Goal: Transaction & Acquisition: Purchase product/service

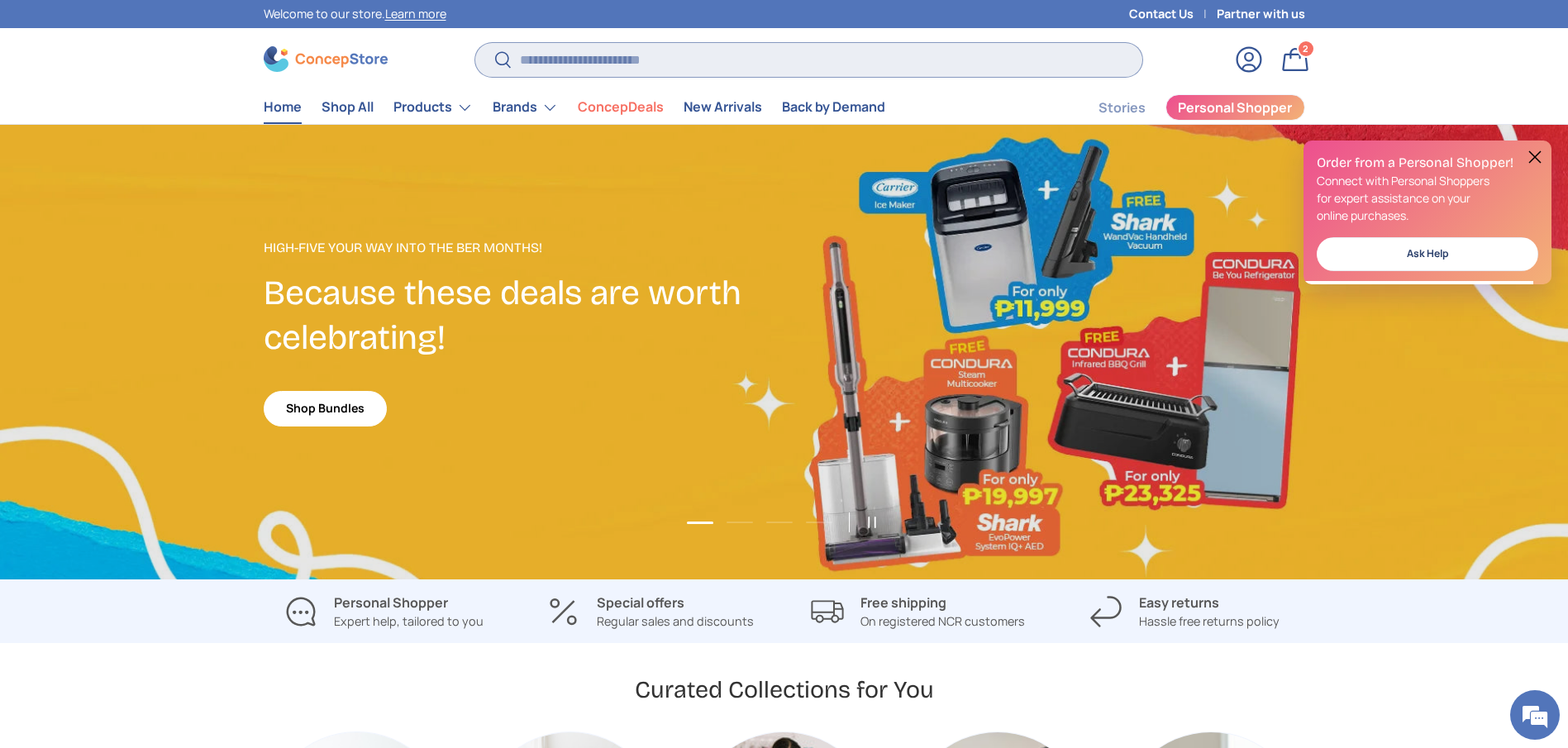
click at [668, 61] on input "Search" at bounding box center [809, 60] width 667 height 34
type input "******"
click at [476, 41] on button "Search" at bounding box center [494, 61] width 37 height 39
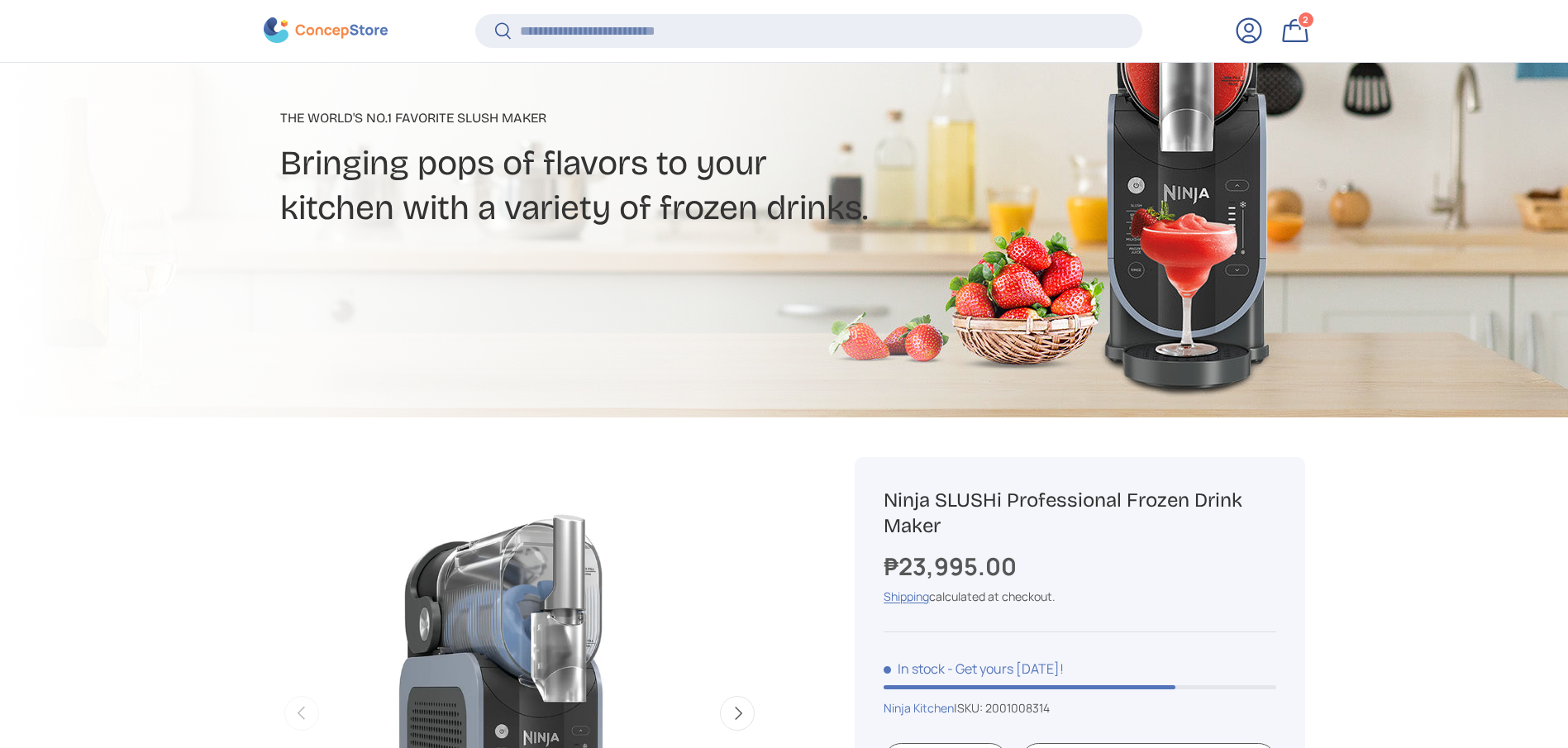
scroll to position [369, 0]
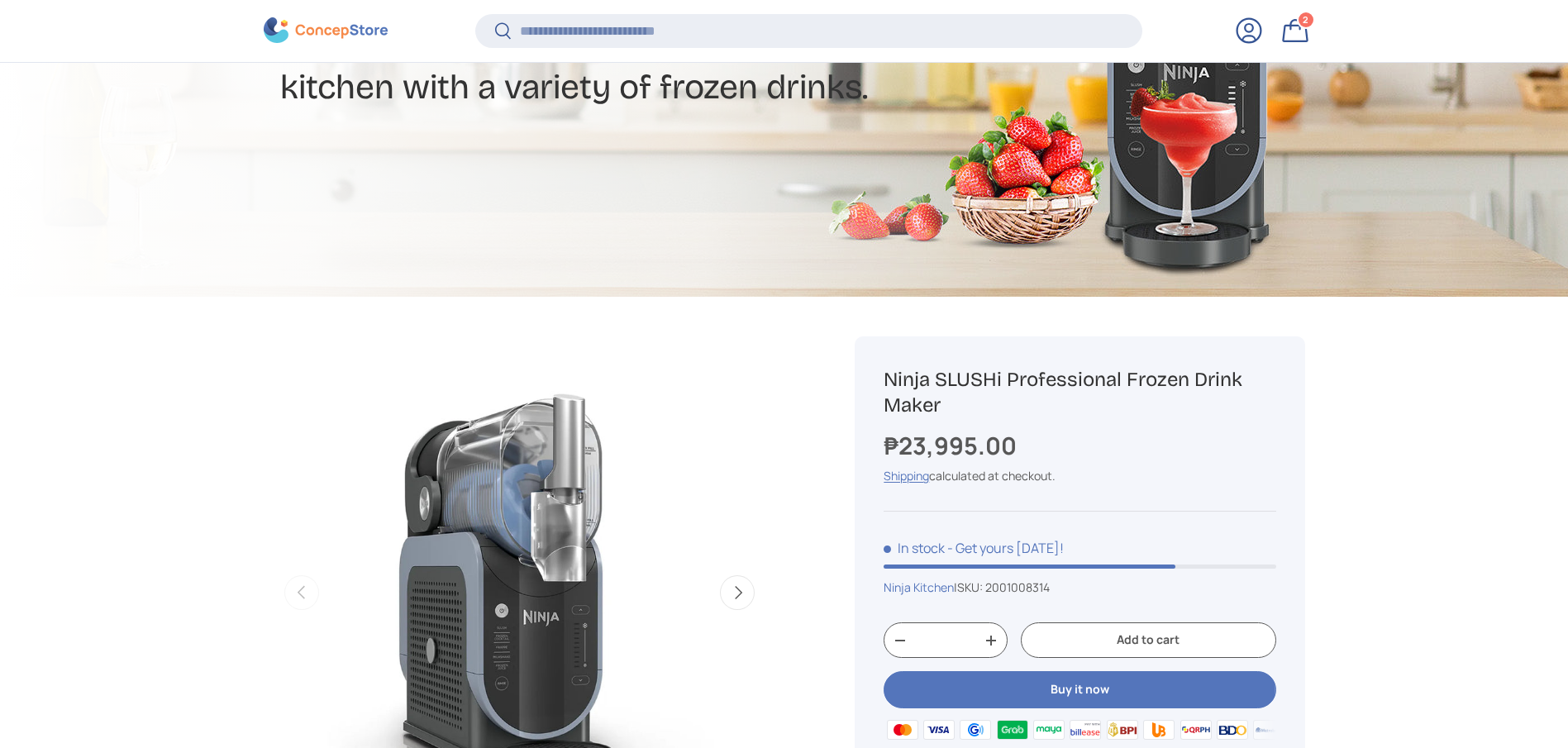
click at [1082, 380] on h1 "Ninja SLUSHi Professional Frozen Drink Maker" at bounding box center [1079, 392] width 392 height 51
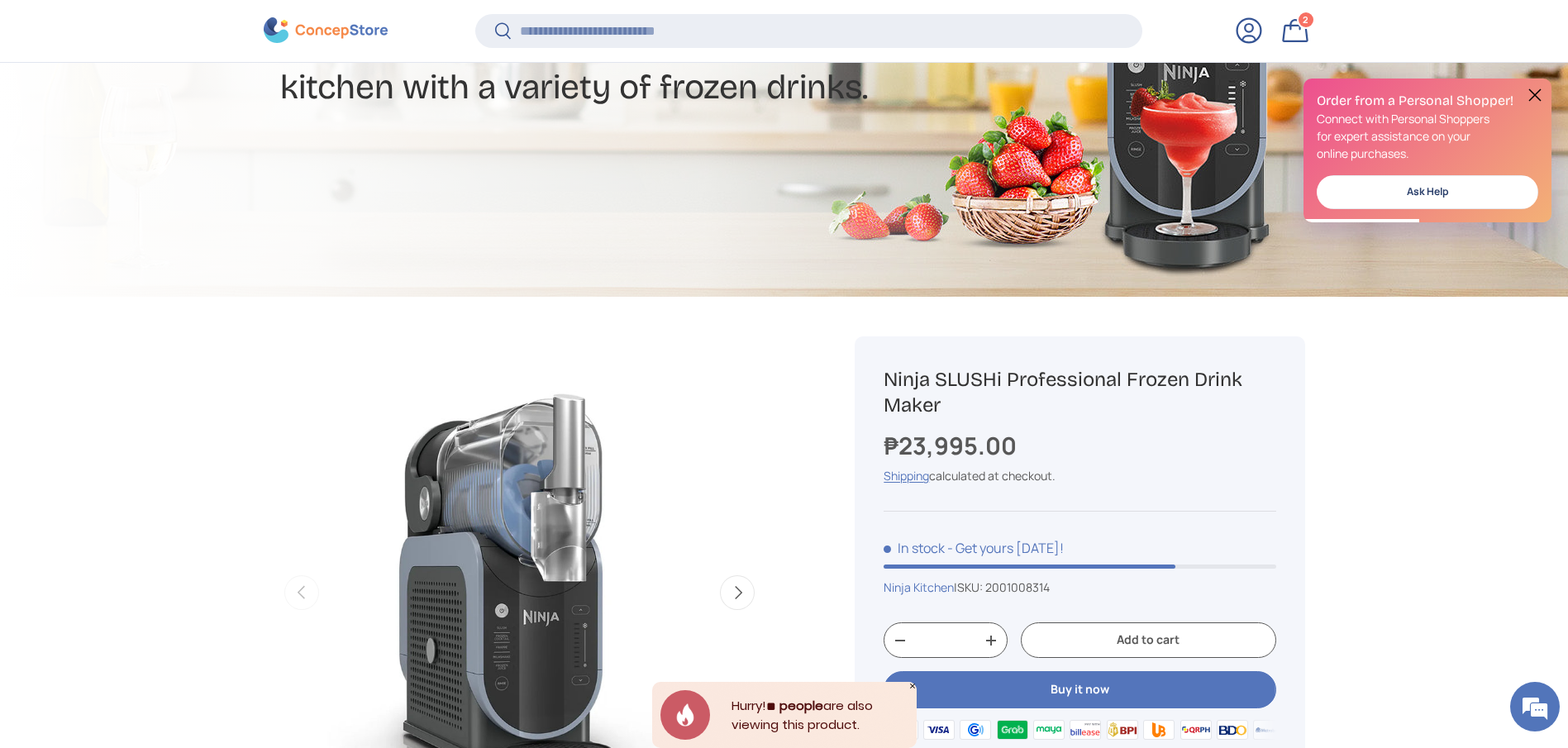
drag, startPoint x: 1377, startPoint y: 432, endPoint x: 1350, endPoint y: 453, distance: 34.2
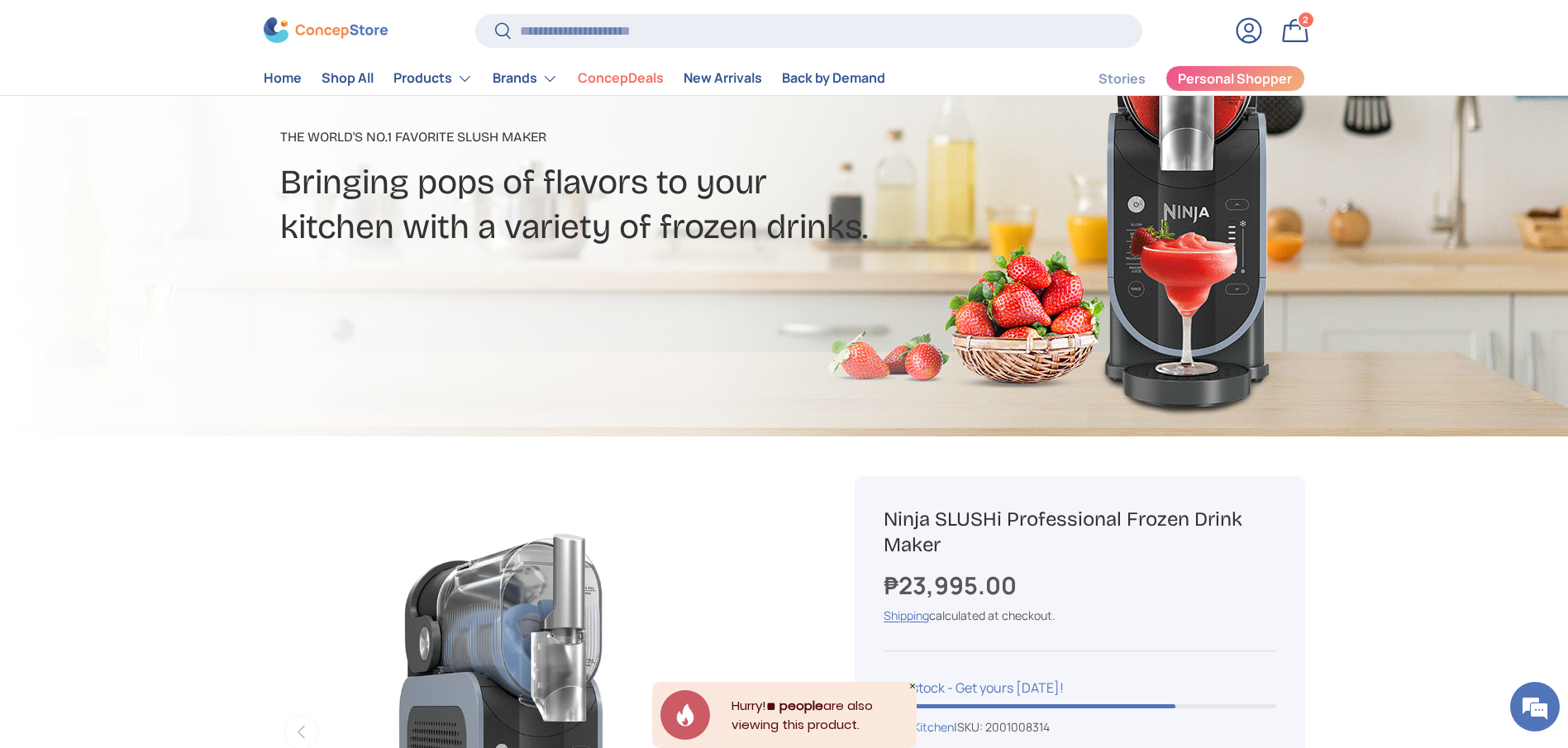
scroll to position [493, 0]
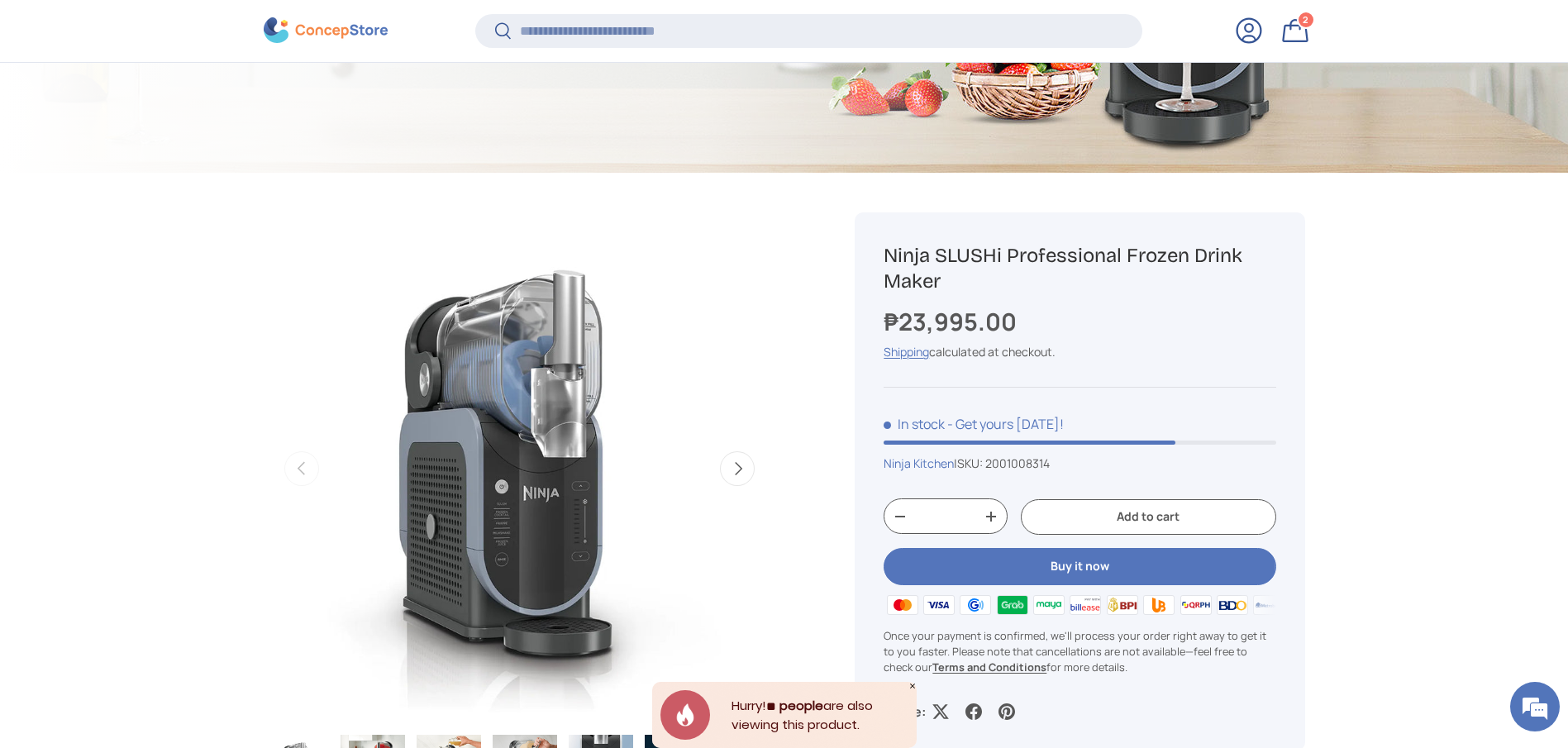
click at [1021, 578] on button "Buy it now" at bounding box center [1079, 566] width 392 height 37
click at [1039, 561] on button "Buy it now" at bounding box center [1079, 566] width 392 height 37
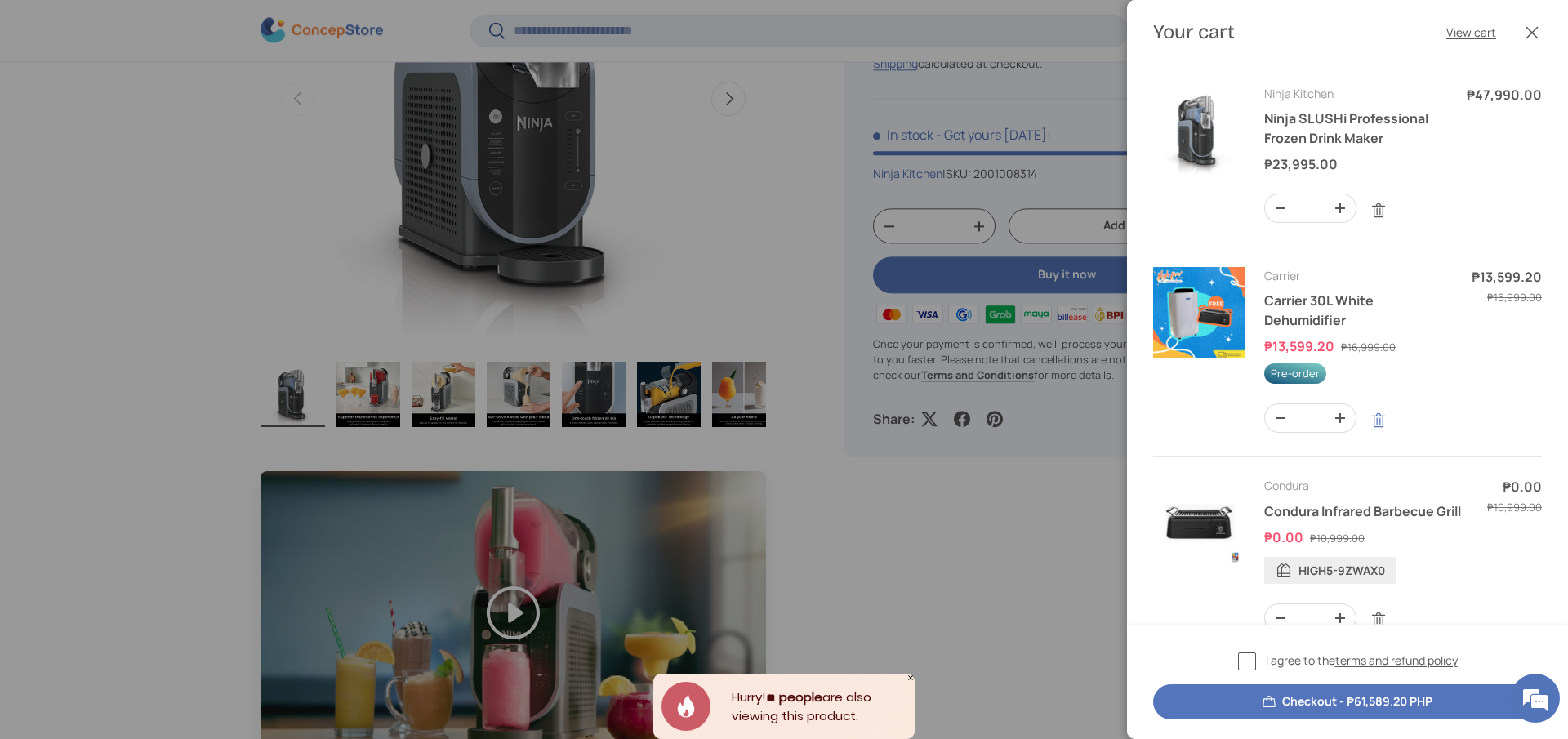
click at [1375, 428] on link "Remove" at bounding box center [1378, 420] width 31 height 31
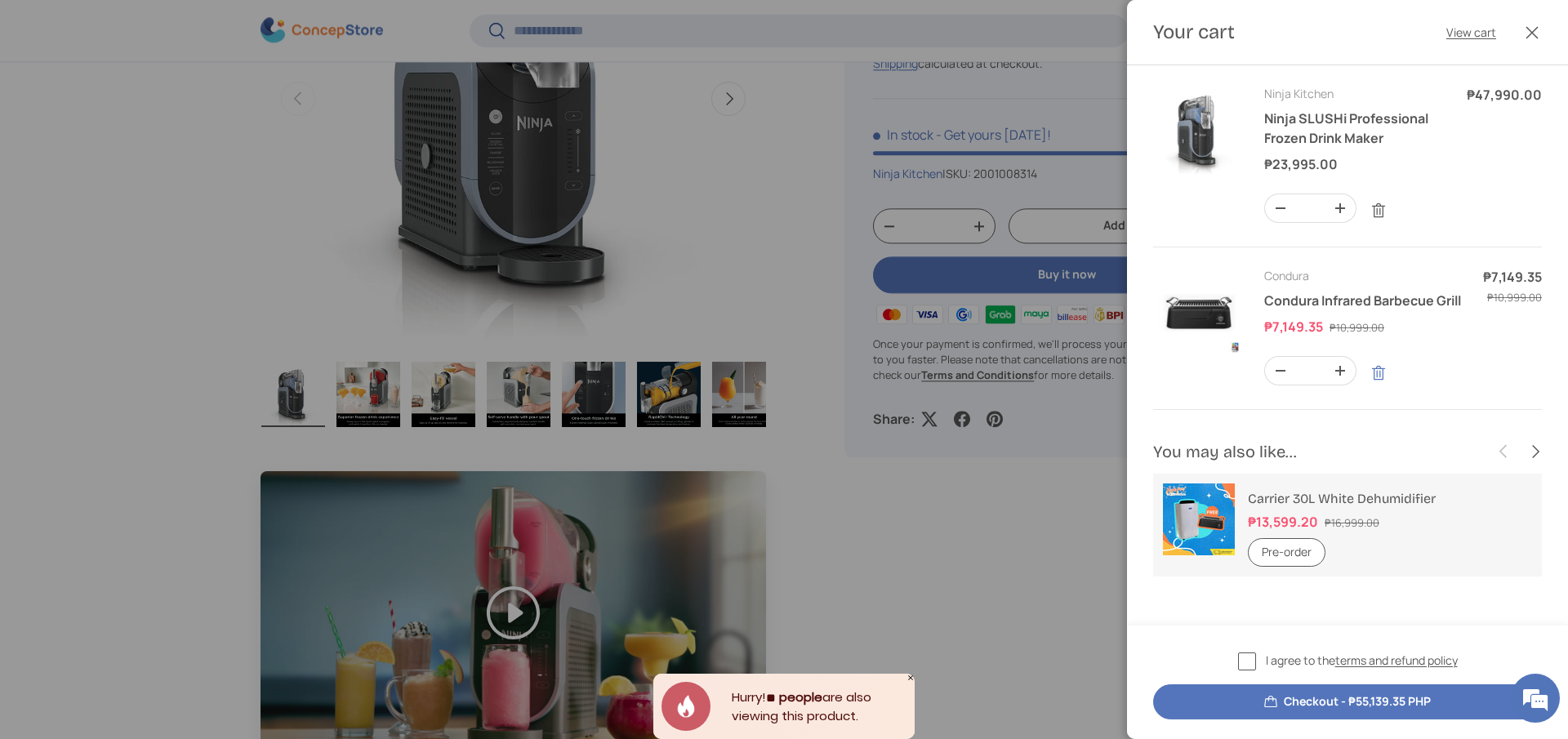
click at [1382, 376] on link "Remove" at bounding box center [1378, 373] width 31 height 31
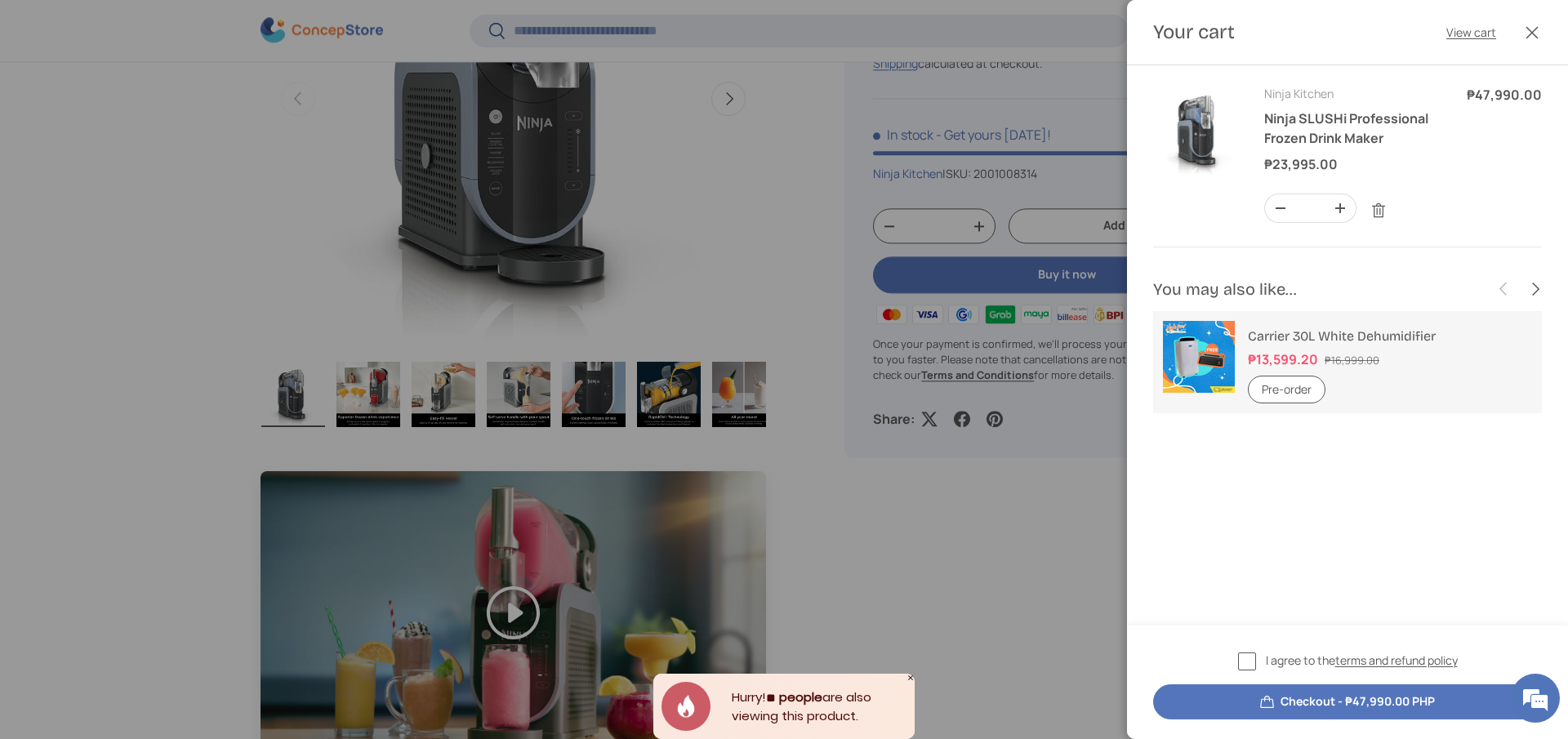
click at [1245, 698] on button "Checkout - ₱47,990.00 PHP" at bounding box center [1348, 702] width 389 height 35
click at [1282, 216] on button "-" at bounding box center [1281, 207] width 31 height 27
type input "*"
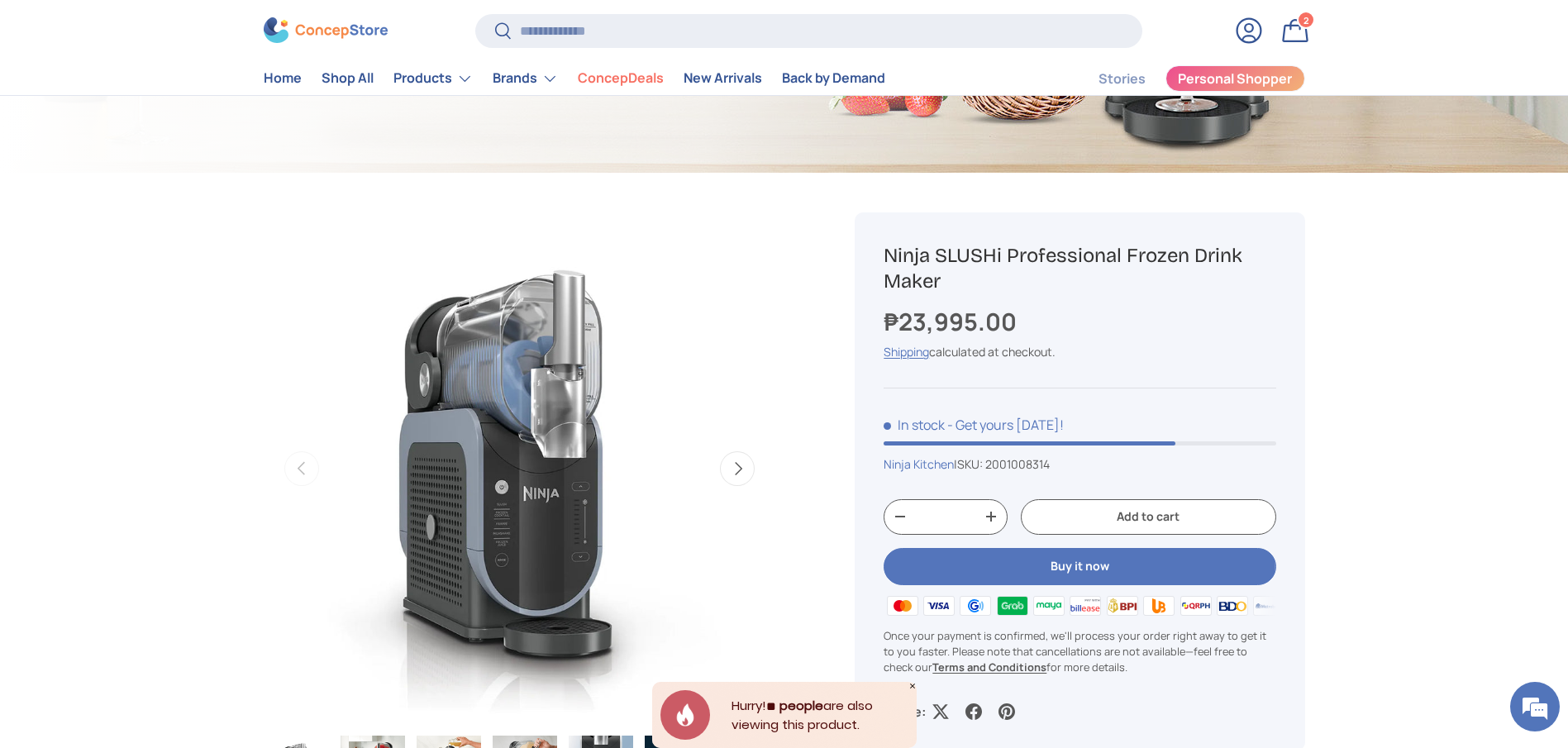
click at [948, 270] on h1 "Ninja SLUSHi Professional Frozen Drink Maker" at bounding box center [1079, 268] width 392 height 51
copy div "Ninja SLUSHi Professional Frozen Drink Maker"
